Goal: Task Accomplishment & Management: Use online tool/utility

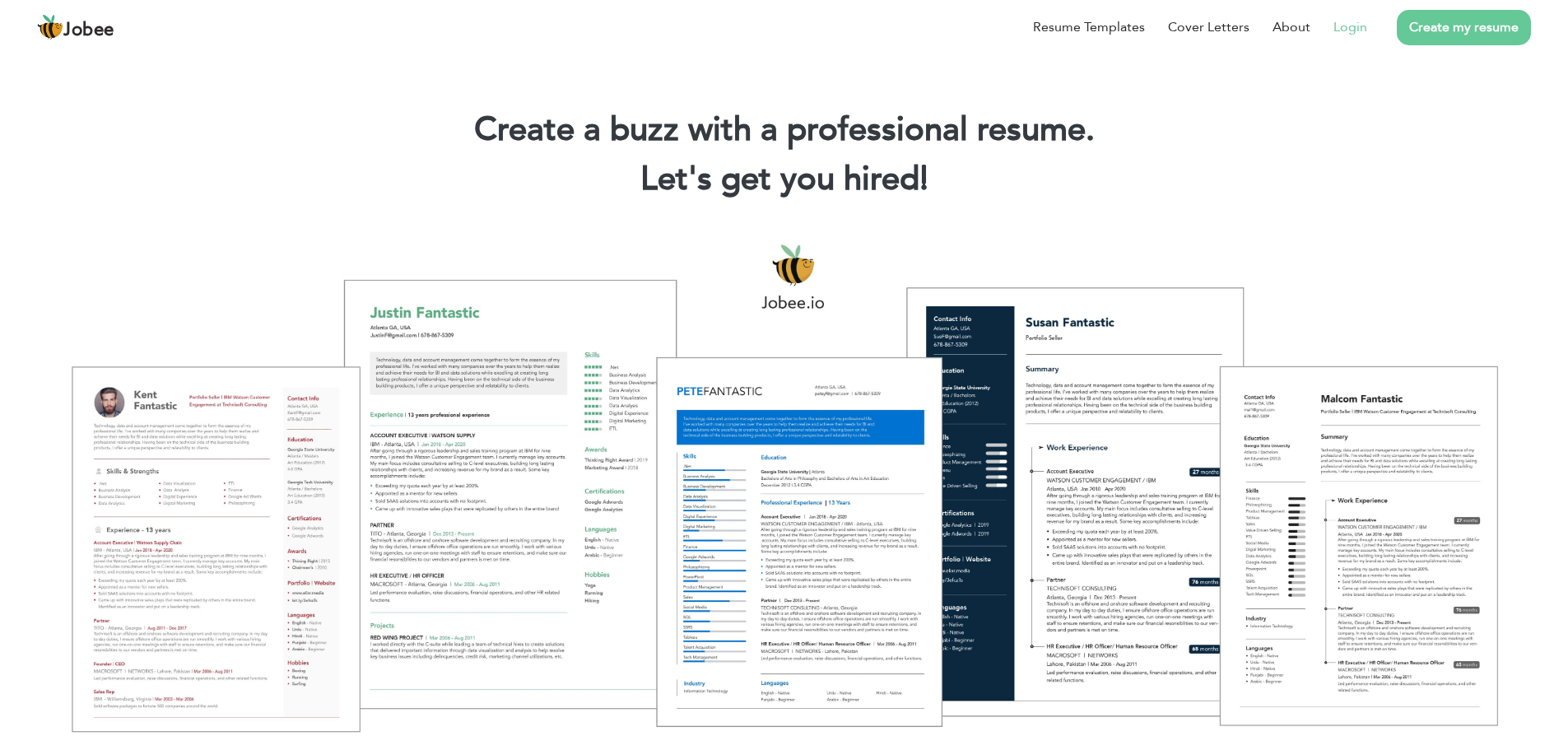
click at [1363, 29] on link "Login" at bounding box center [1350, 27] width 34 height 20
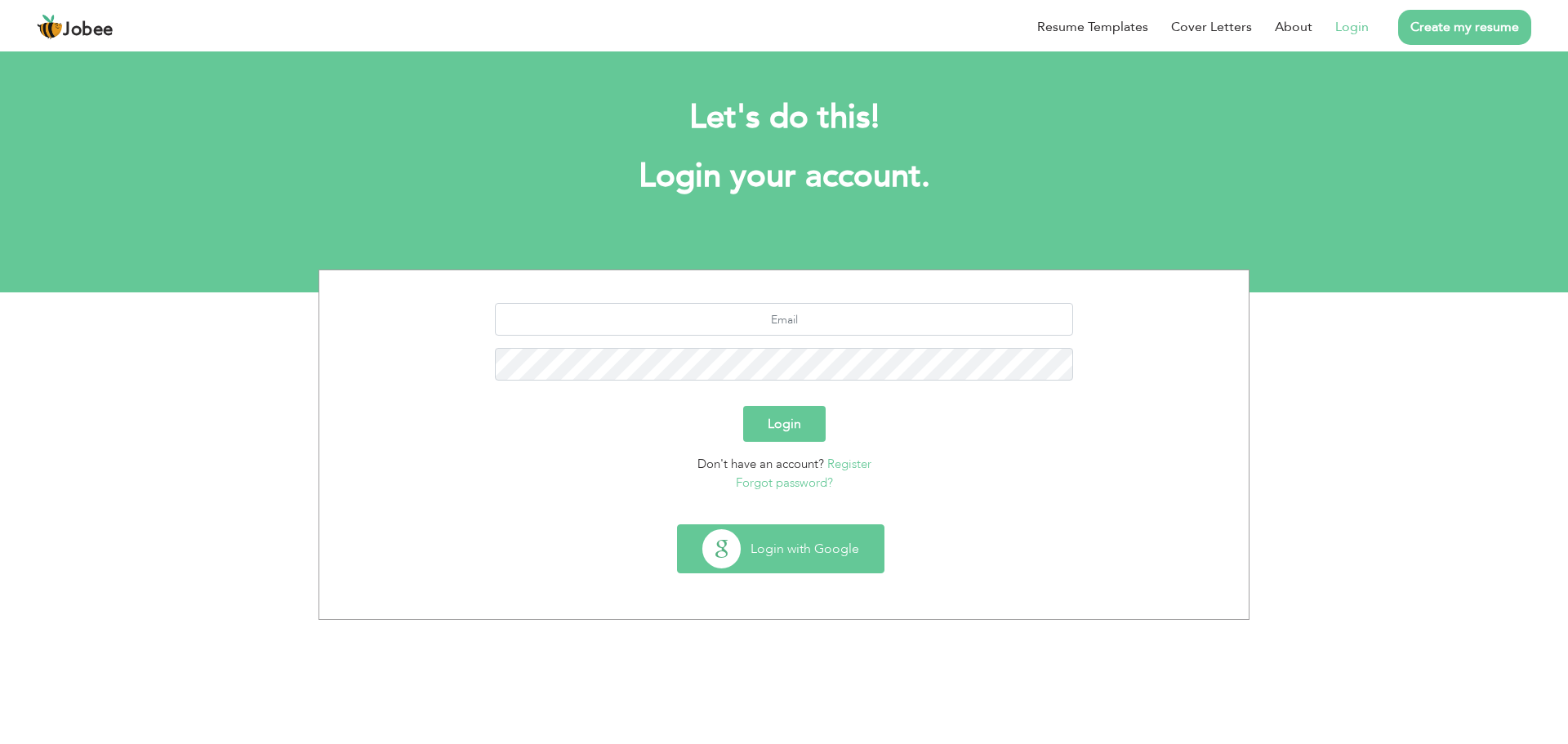
click at [738, 554] on button "Login with Google" at bounding box center [780, 548] width 206 height 47
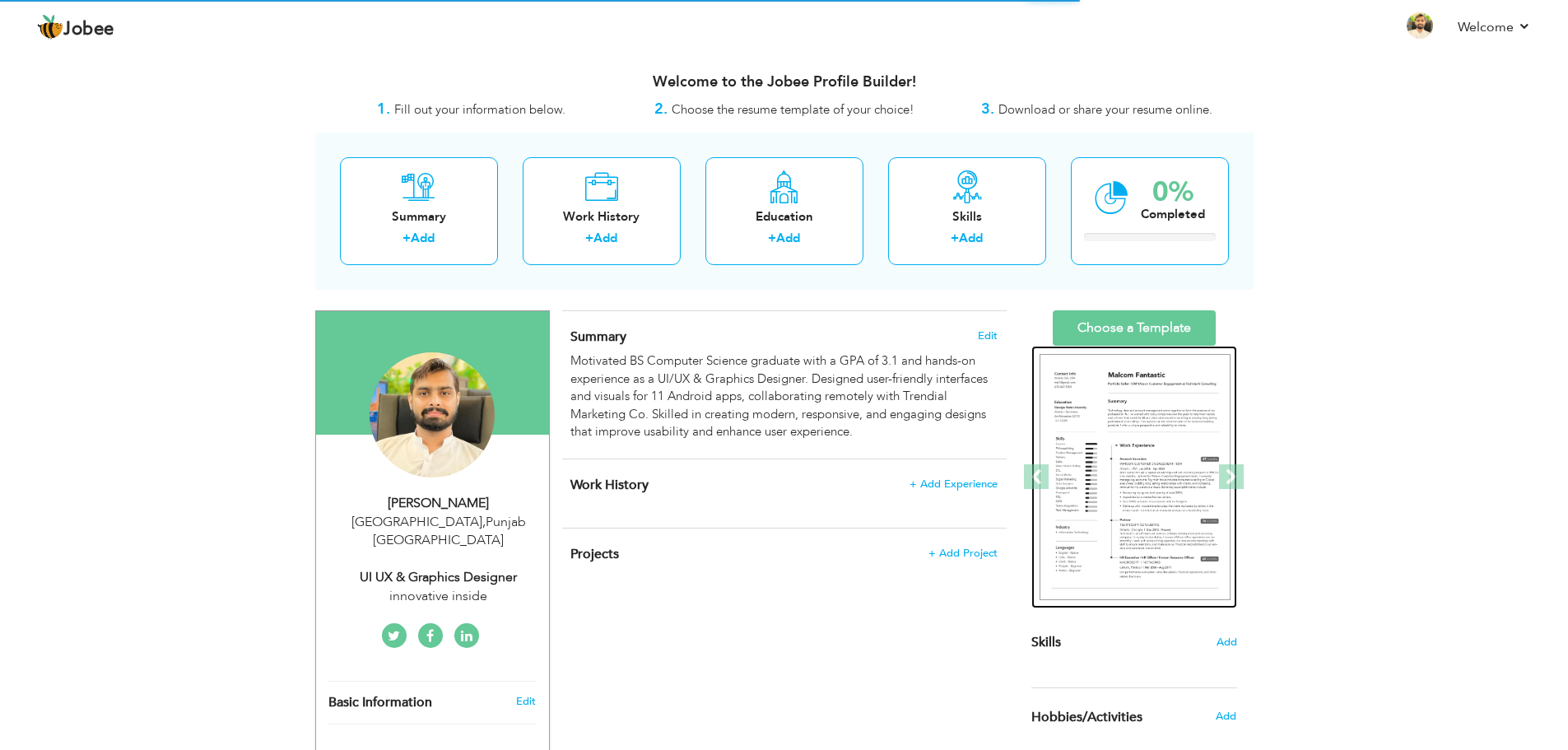
click at [1128, 409] on img at bounding box center [1135, 477] width 191 height 247
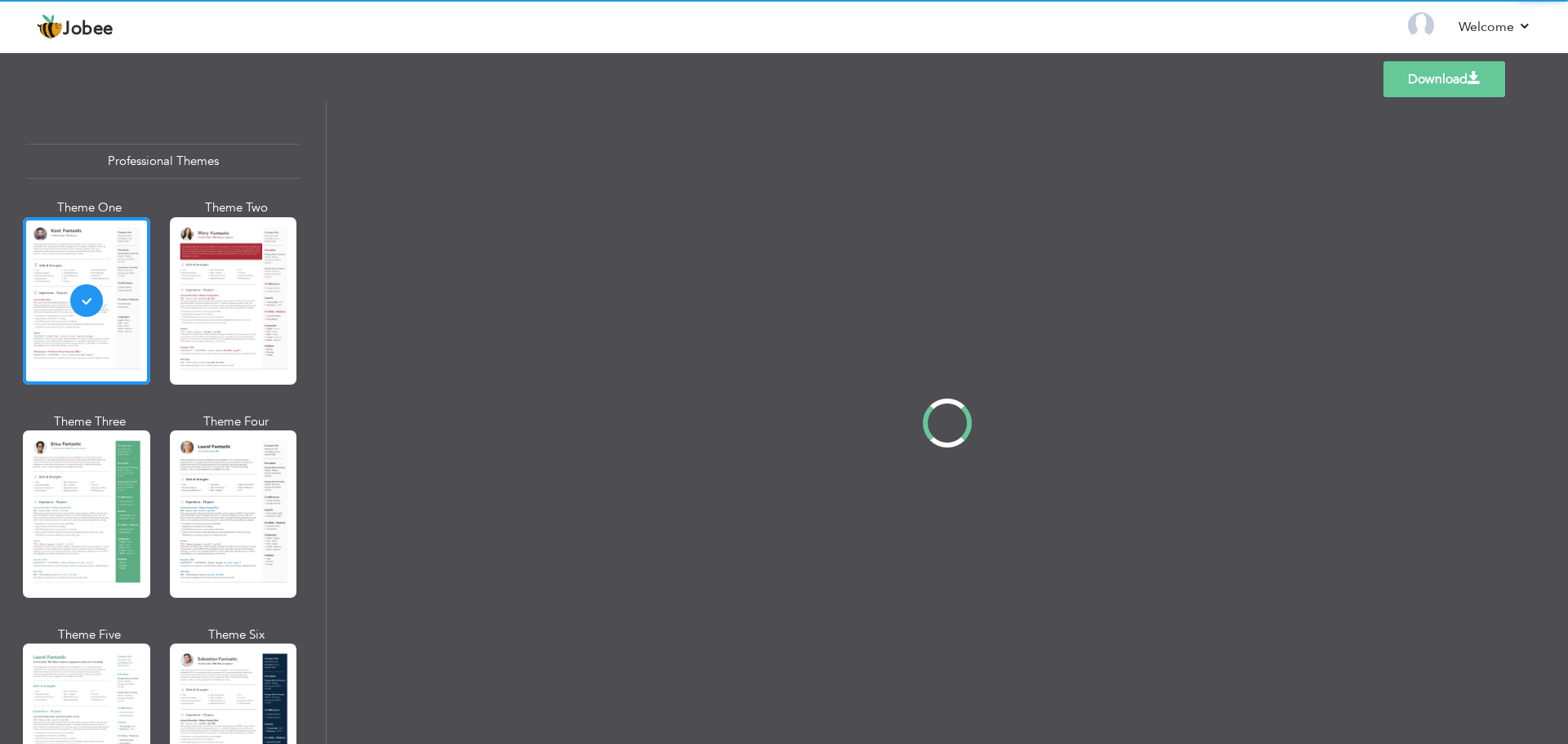
click at [181, 521] on div "Professional Themes Theme One Theme Two Theme Three Theme Four" at bounding box center [784, 422] width 1568 height 643
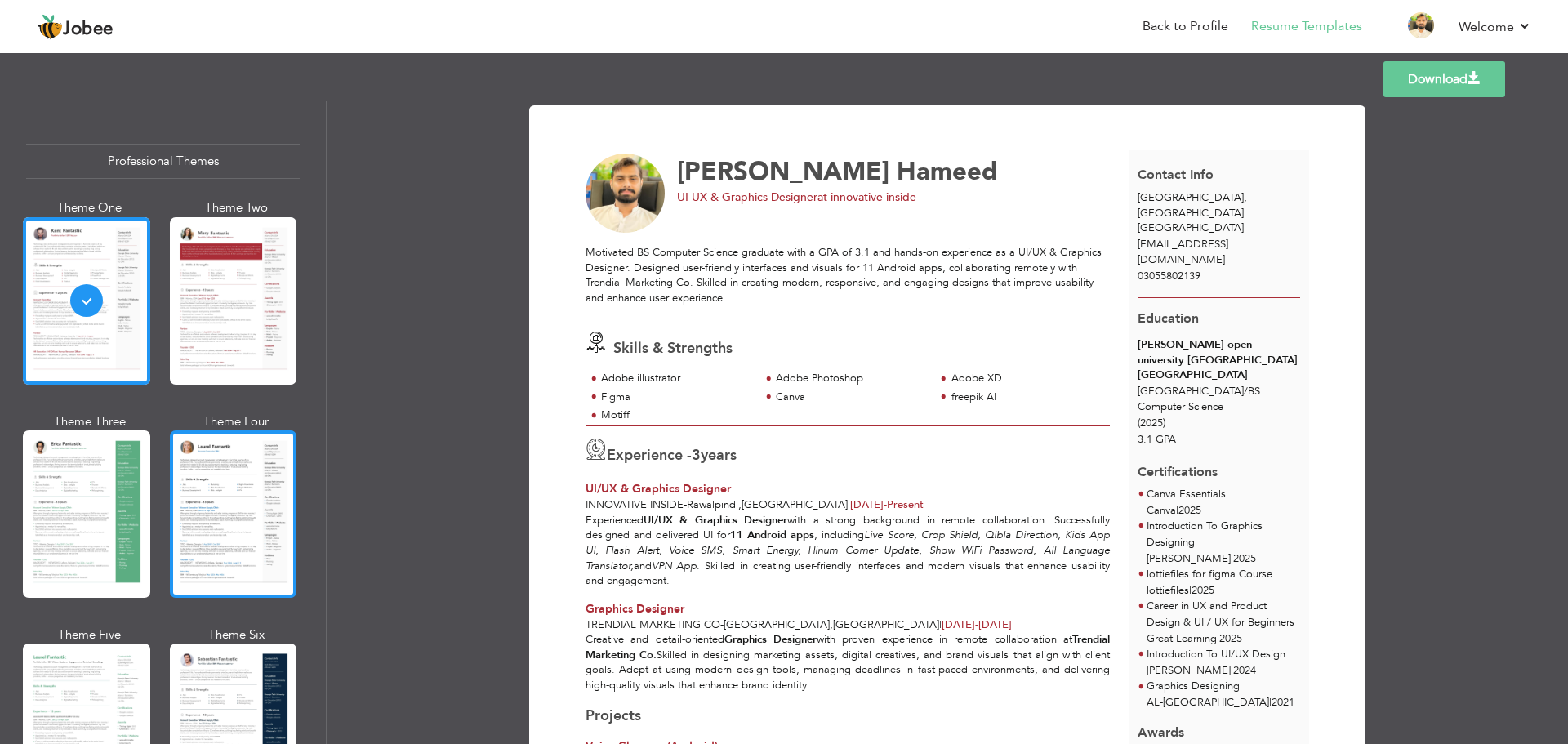
click at [274, 546] on div at bounding box center [233, 513] width 127 height 168
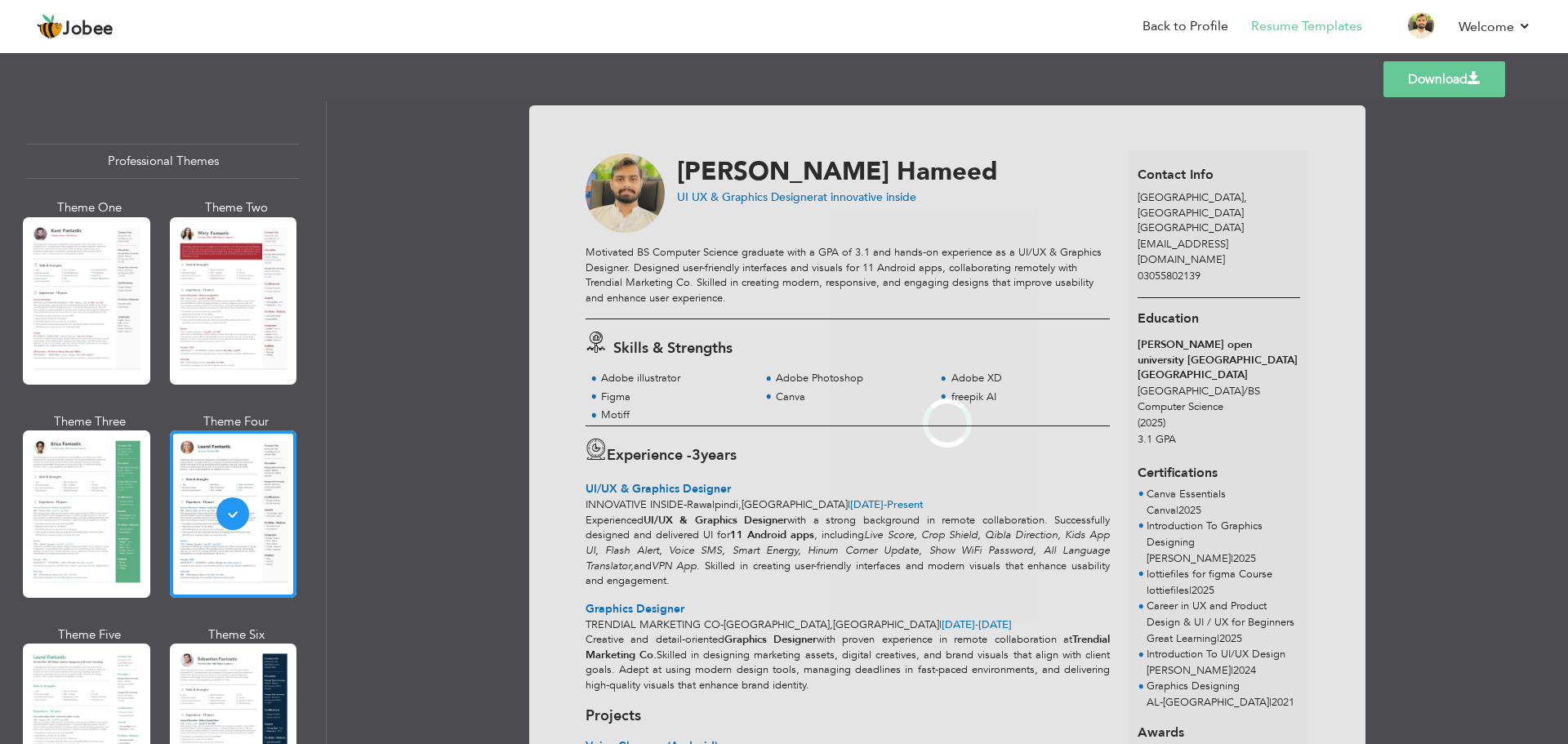
click at [1436, 77] on link "Download" at bounding box center [1443, 79] width 121 height 36
